Goal: Task Accomplishment & Management: Manage account settings

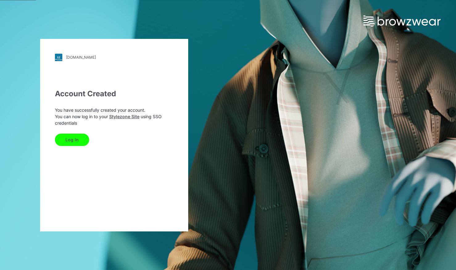
click at [84, 134] on button "Log In" at bounding box center [72, 140] width 34 height 12
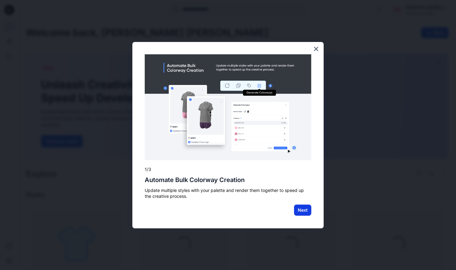
click at [303, 213] on button "Next" at bounding box center [302, 209] width 17 height 11
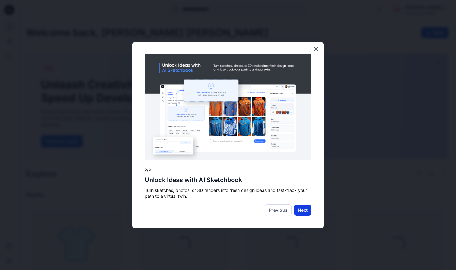
click at [303, 211] on button "Next" at bounding box center [302, 209] width 17 height 11
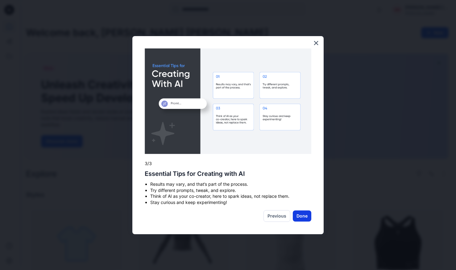
click at [303, 214] on button "Done" at bounding box center [302, 215] width 19 height 11
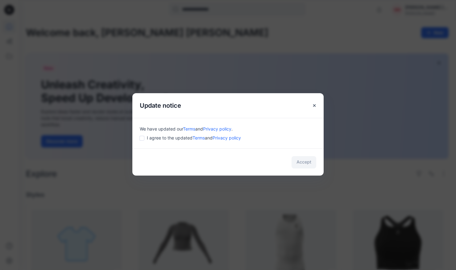
click at [167, 137] on span "I agree to the updated Terms and Privacy policy" at bounding box center [194, 137] width 94 height 6
click at [306, 162] on button "Accept" at bounding box center [303, 162] width 25 height 12
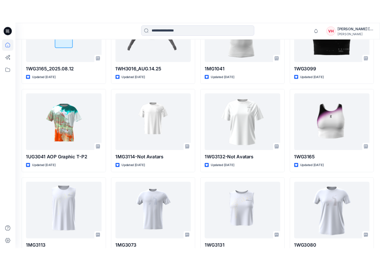
scroll to position [234, 0]
